Goal: Information Seeking & Learning: Find specific fact

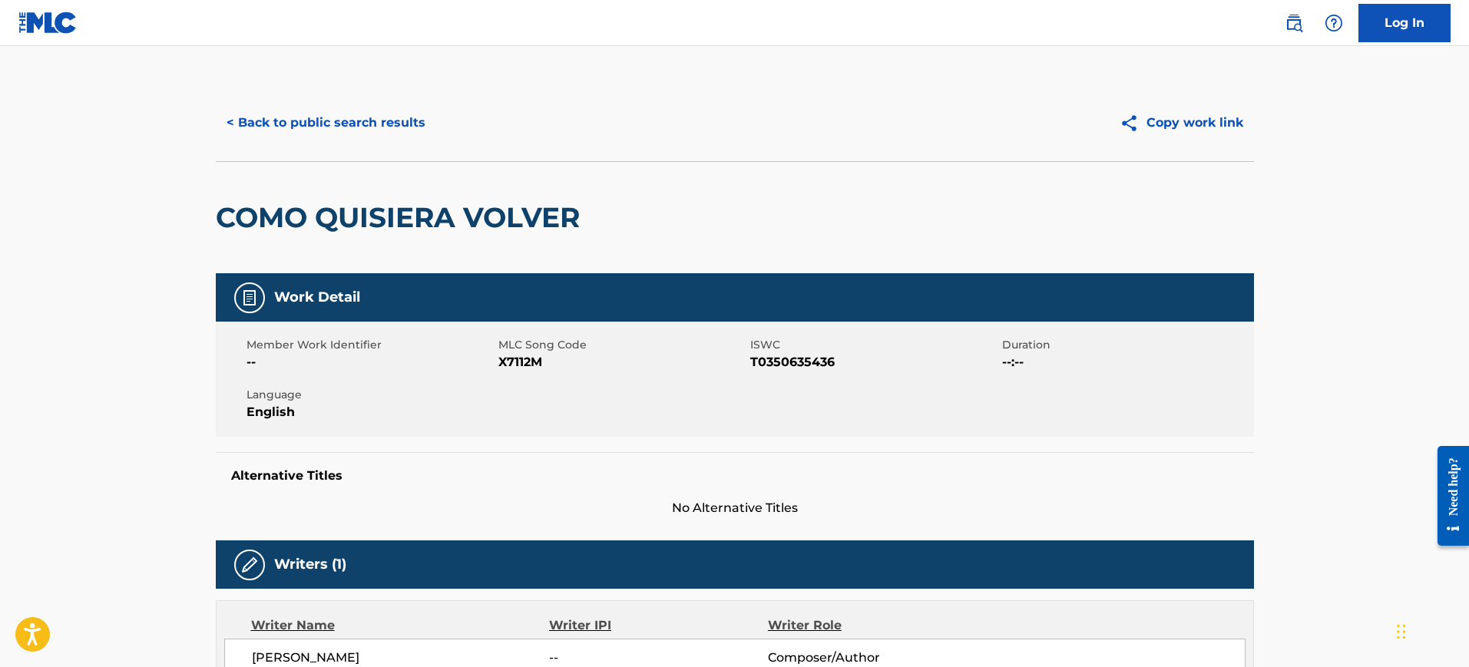
click at [399, 114] on button "< Back to public search results" at bounding box center [326, 123] width 220 height 38
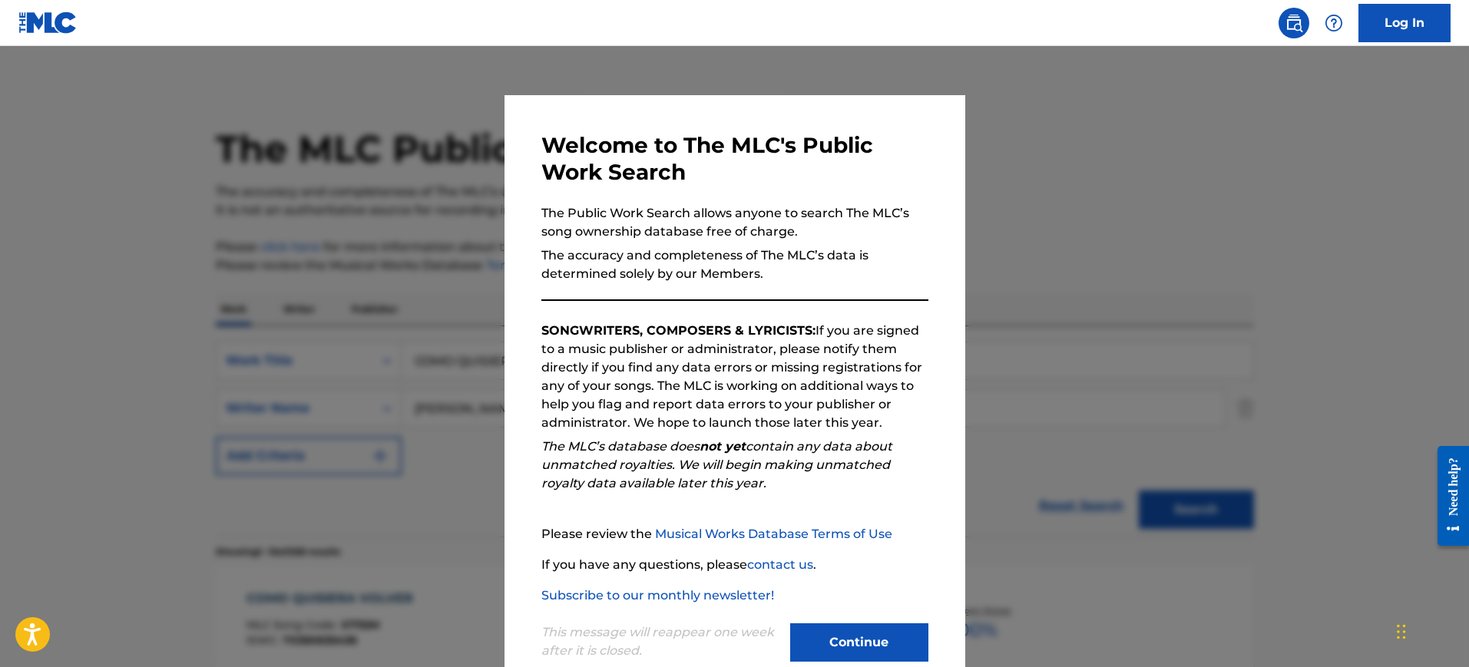
scroll to position [192, 0]
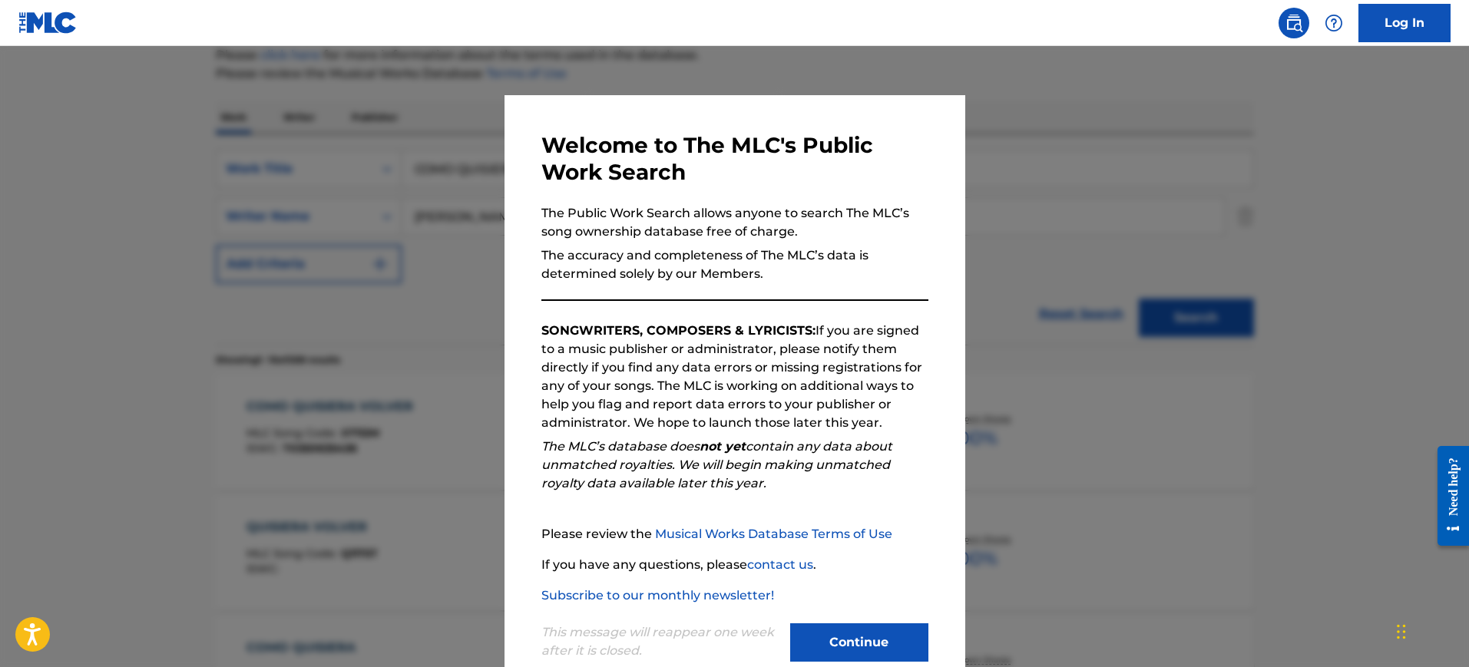
click at [1033, 154] on div at bounding box center [734, 379] width 1469 height 667
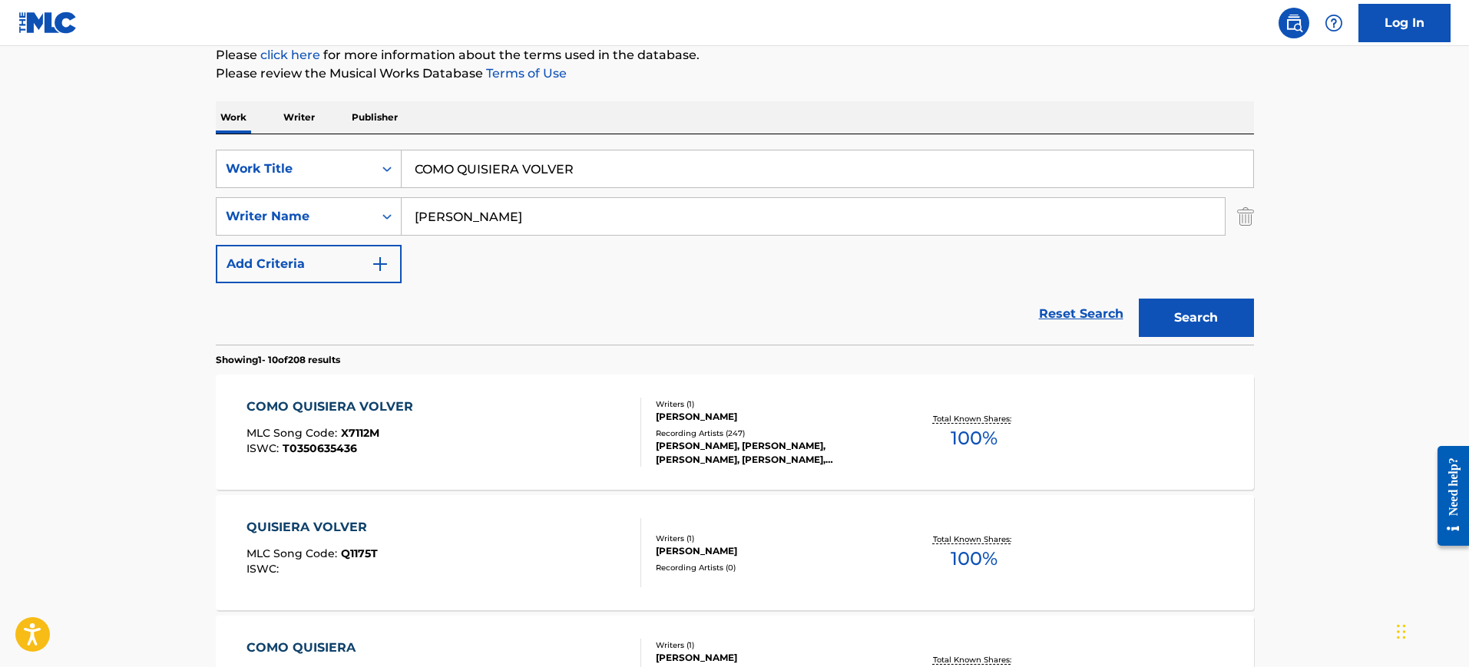
click at [529, 159] on input "COMO QUISIERA VOLVER" at bounding box center [828, 169] width 852 height 37
paste input "[PERSON_NAME] [PERSON_NAME]"
click at [510, 209] on input "[PERSON_NAME]" at bounding box center [813, 216] width 823 height 37
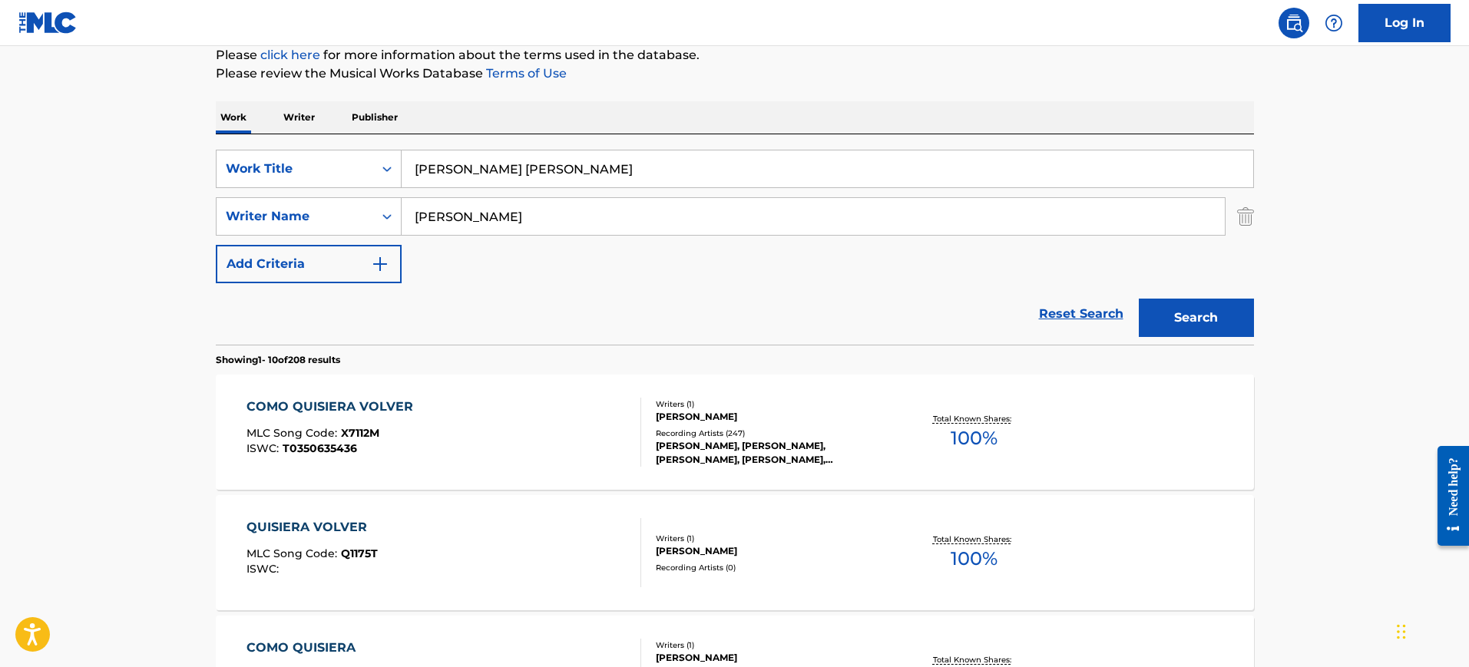
click at [510, 209] on input "[PERSON_NAME]" at bounding box center [813, 216] width 823 height 37
click at [538, 167] on input "[PERSON_NAME] [PERSON_NAME]" at bounding box center [828, 169] width 852 height 37
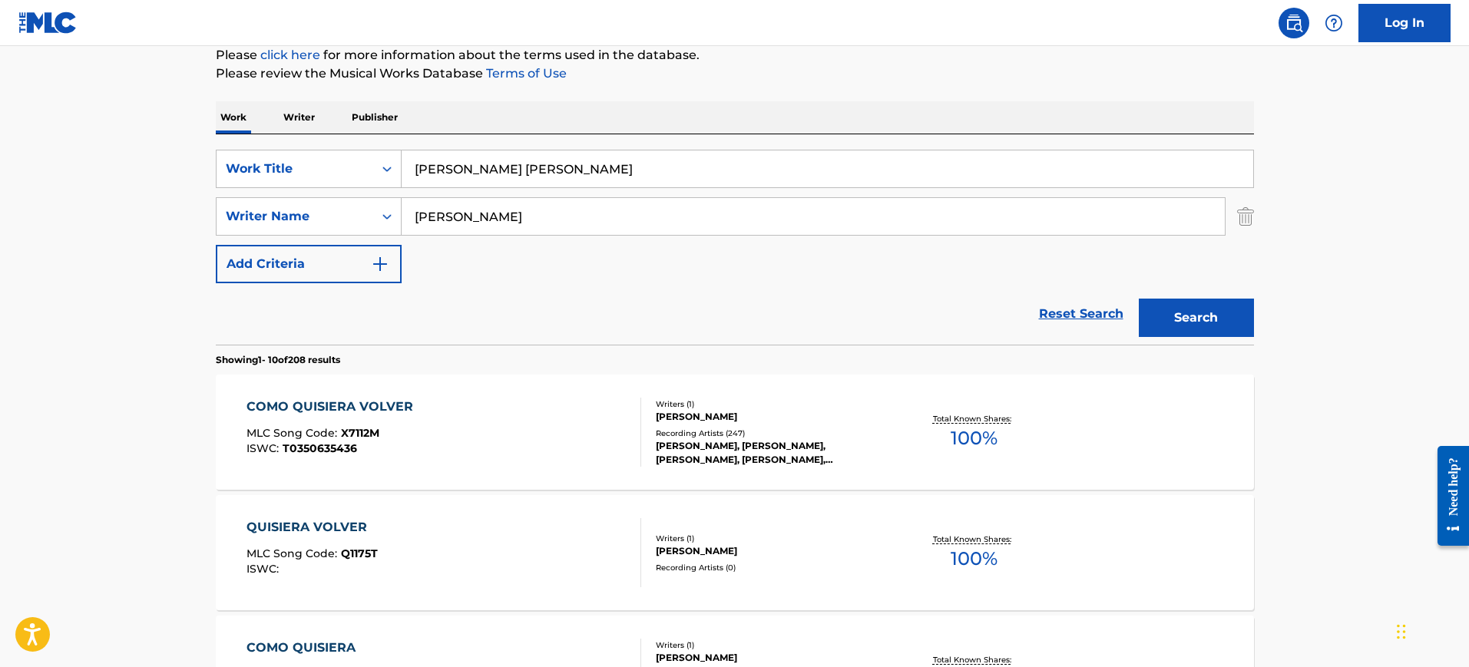
paste input "[PERSON_NAME]"
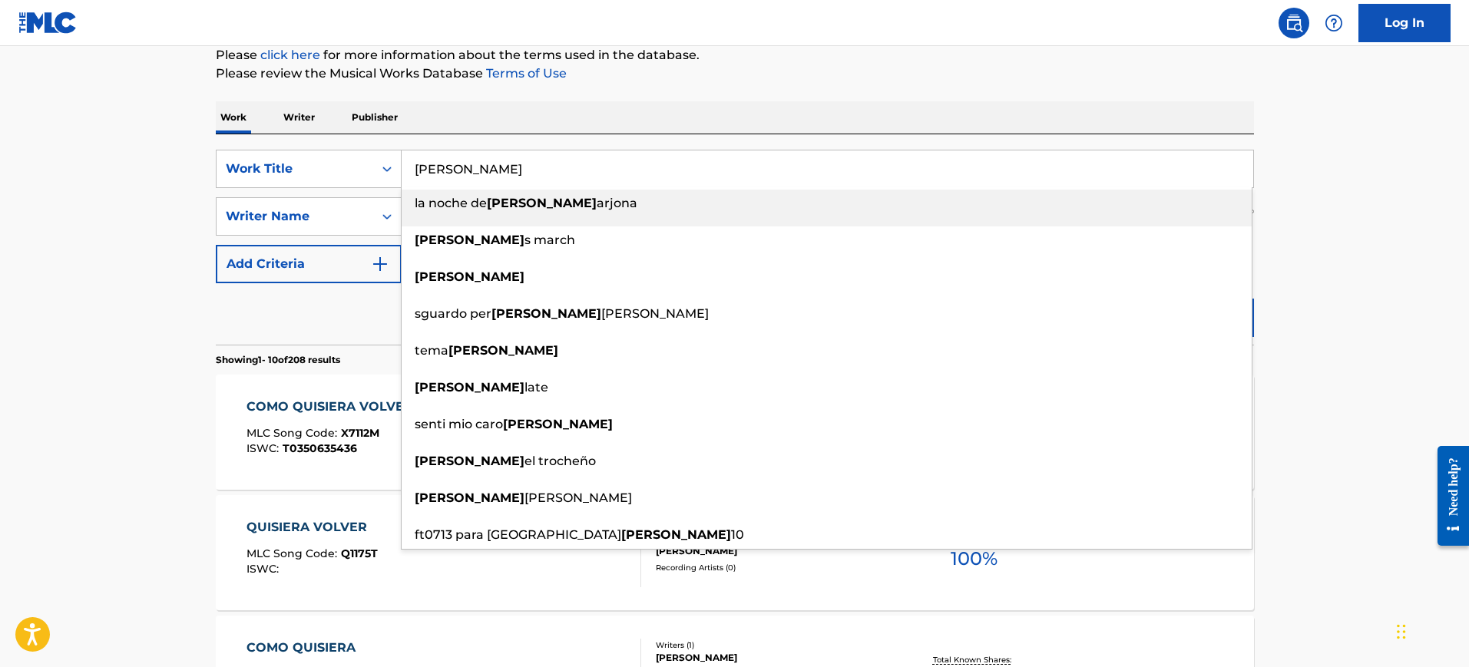
type input "[PERSON_NAME] [PERSON_NAME]"
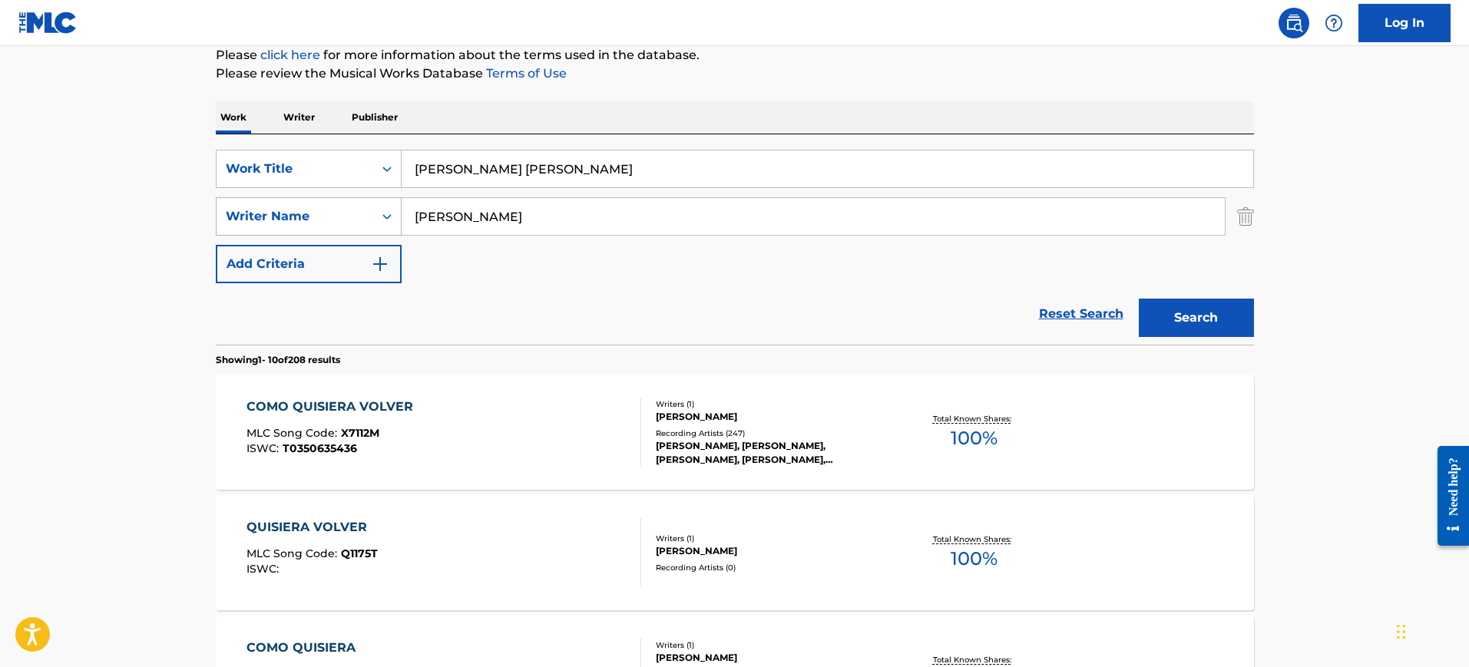
drag, startPoint x: 483, startPoint y: 218, endPoint x: 326, endPoint y: 223, distance: 156.8
click at [326, 223] on div "SearchWithCriteria1f239068-3f2a-4bb6-b8df-142a06cb9662 Writer Name [PERSON_NAME]" at bounding box center [735, 216] width 1038 height 38
paste input "[PERSON_NAME] [PERSON_NAME]"
drag, startPoint x: 541, startPoint y: 212, endPoint x: 785, endPoint y: 214, distance: 244.3
click at [785, 214] on input "[PERSON_NAME] [PERSON_NAME]" at bounding box center [813, 216] width 823 height 37
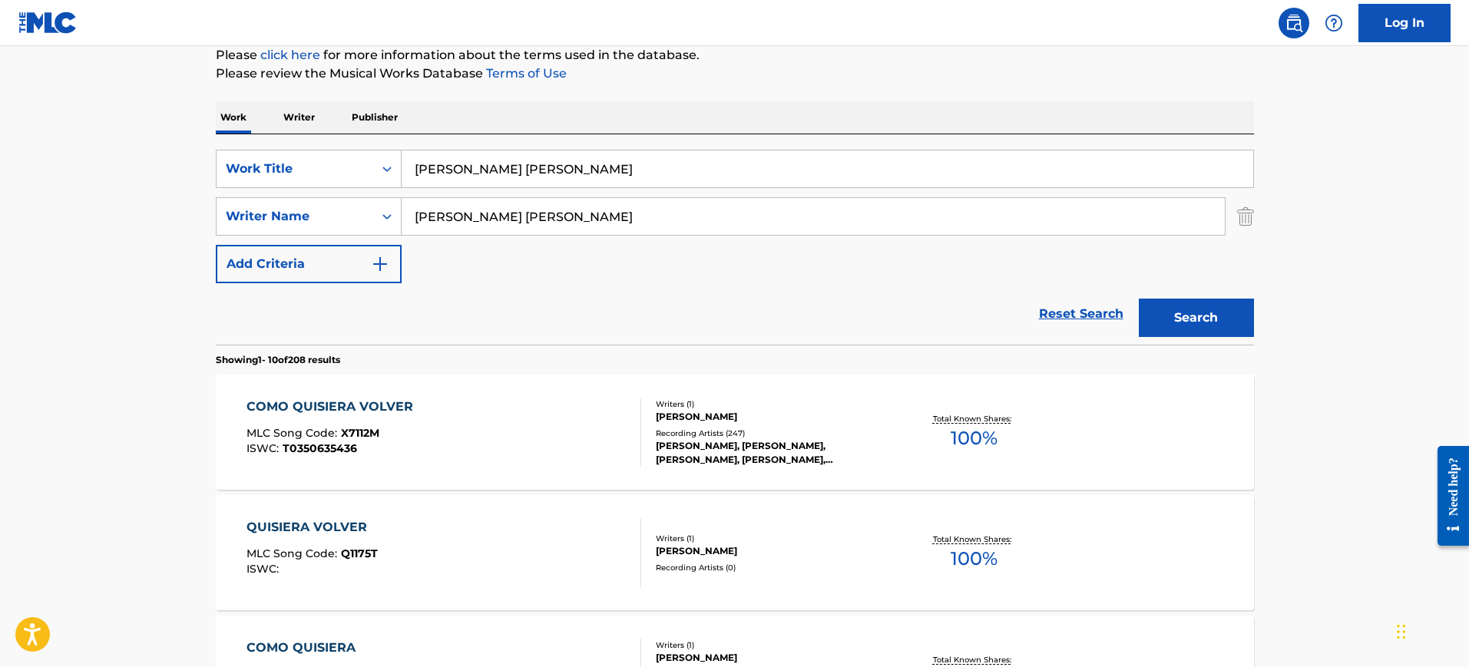
click at [659, 213] on input "[PERSON_NAME] [PERSON_NAME]" at bounding box center [813, 216] width 823 height 37
drag, startPoint x: 707, startPoint y: 215, endPoint x: 363, endPoint y: 187, distance: 345.3
type input "[PERSON_NAME]"
click at [1139, 299] on button "Search" at bounding box center [1196, 318] width 115 height 38
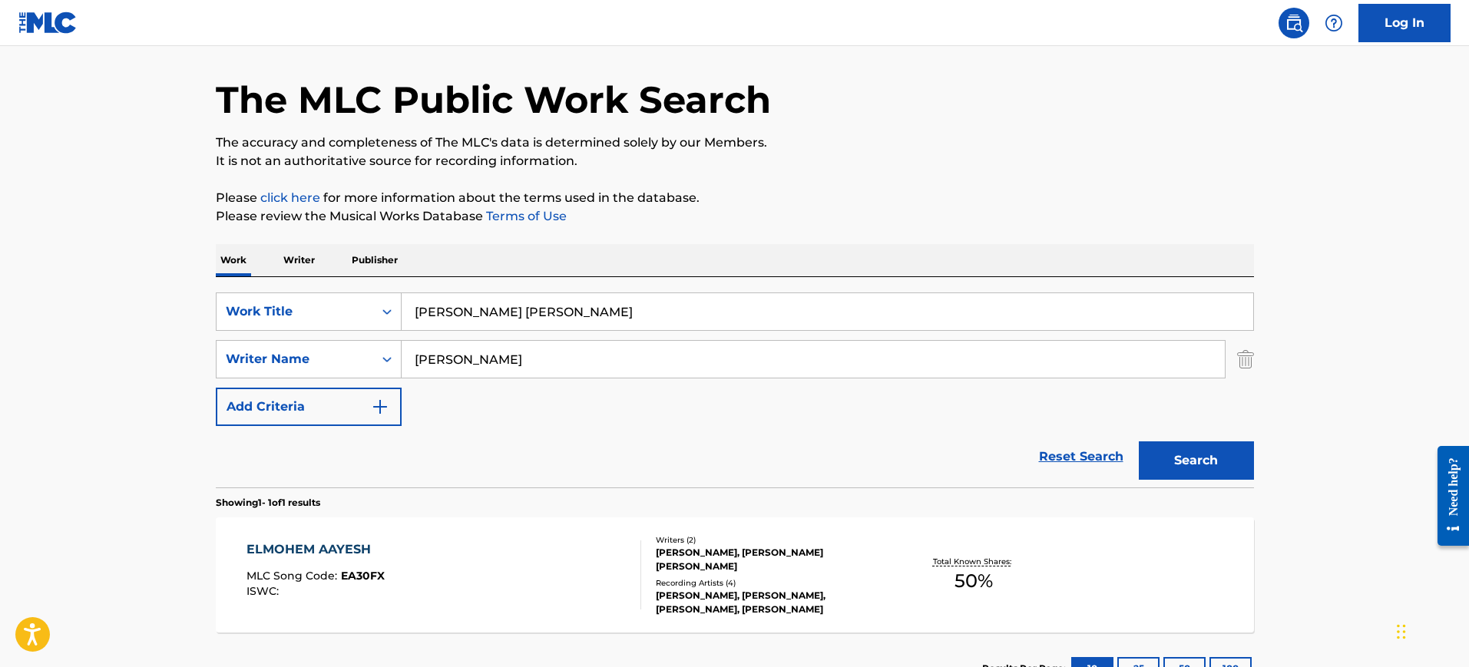
scroll to position [168, 0]
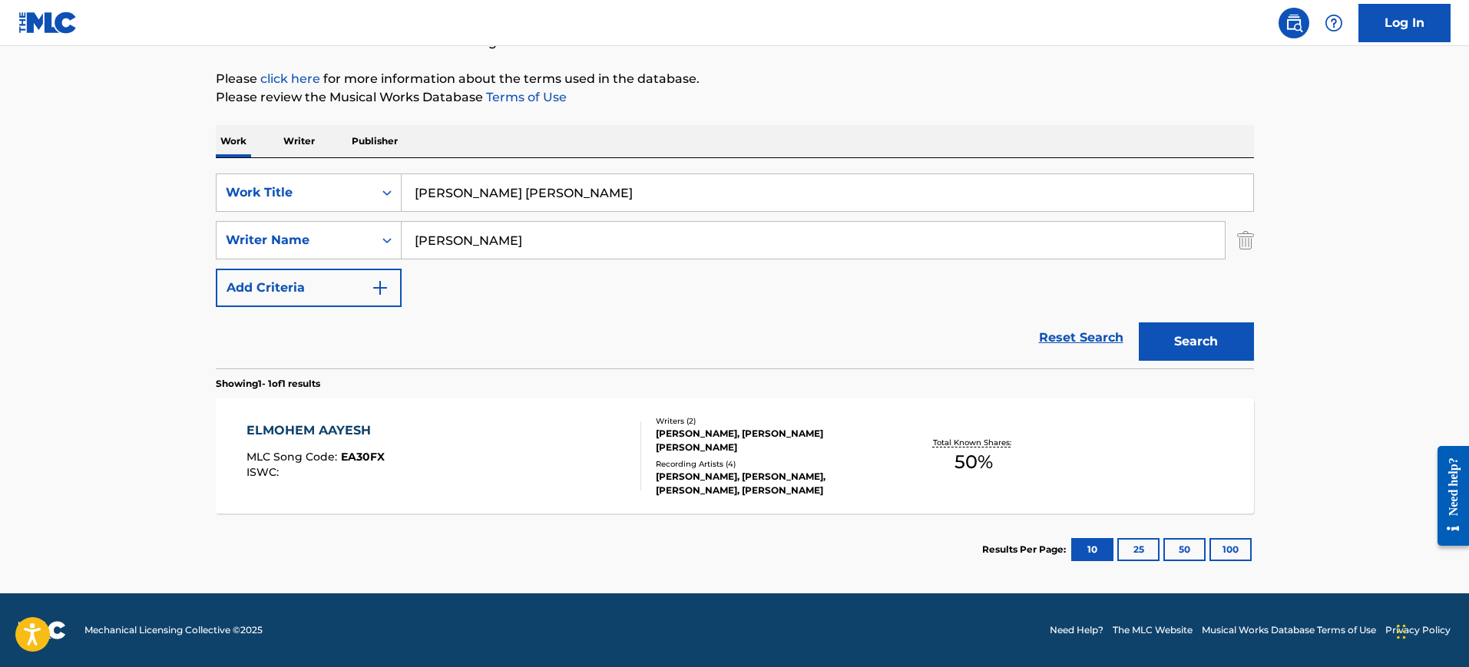
click at [627, 459] on div "ELMOHEM AAYESH MLC Song Code : EA30FX ISWC :" at bounding box center [444, 456] width 395 height 69
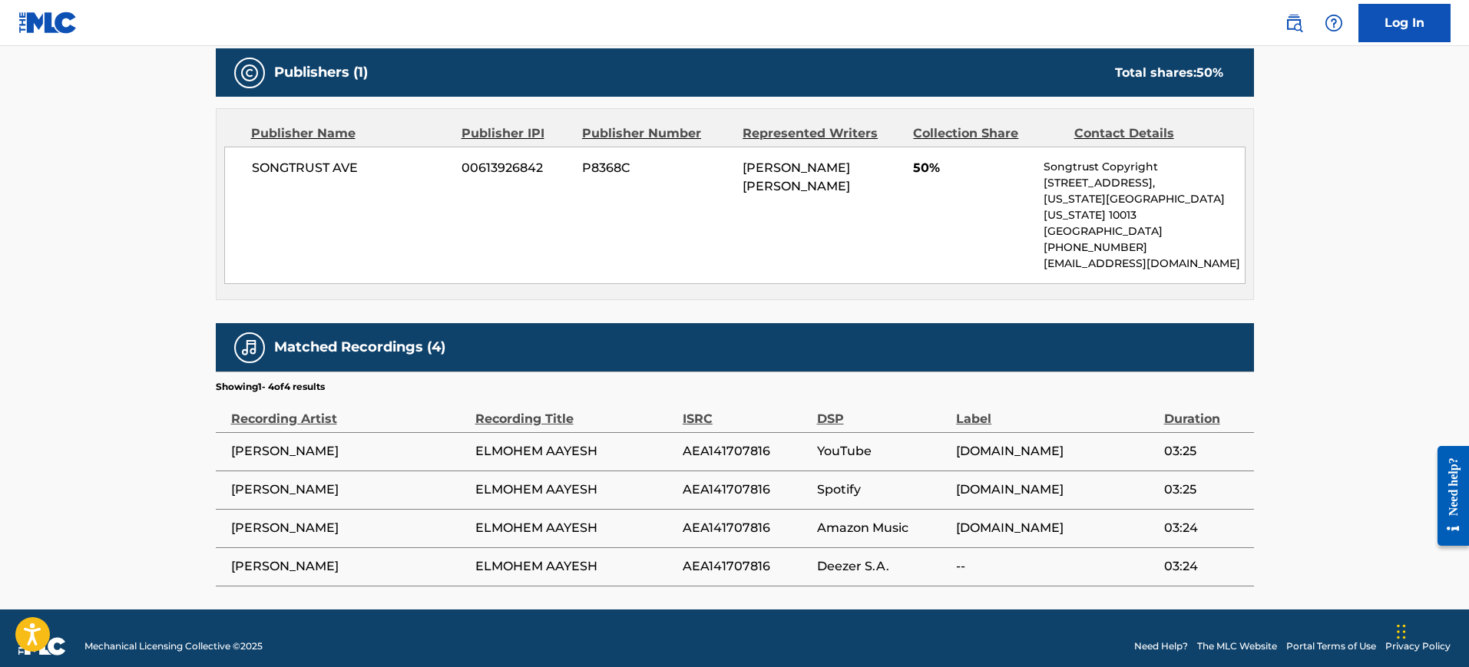
scroll to position [584, 0]
